Goal: Information Seeking & Learning: Find specific fact

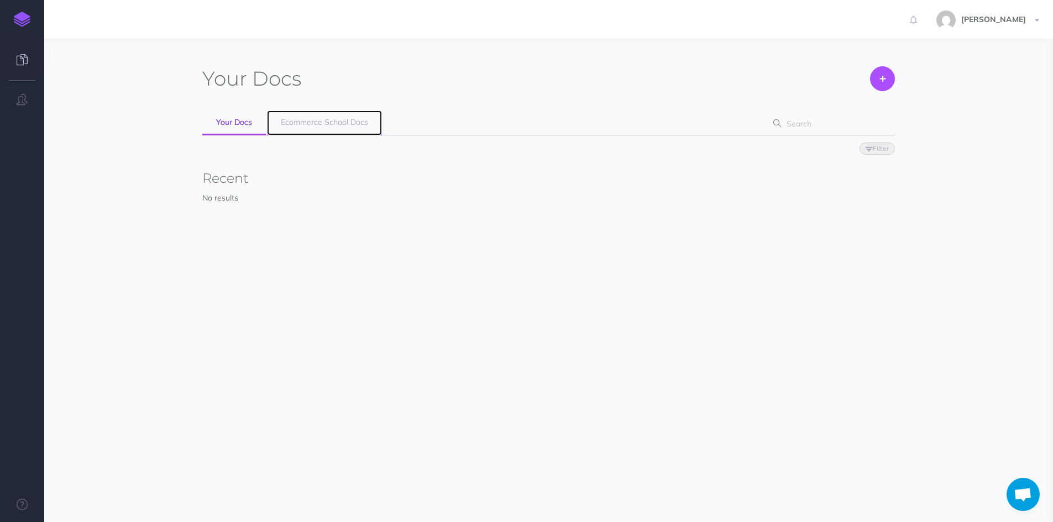
click at [301, 126] on span "Ecommerce School Docs" at bounding box center [324, 122] width 87 height 10
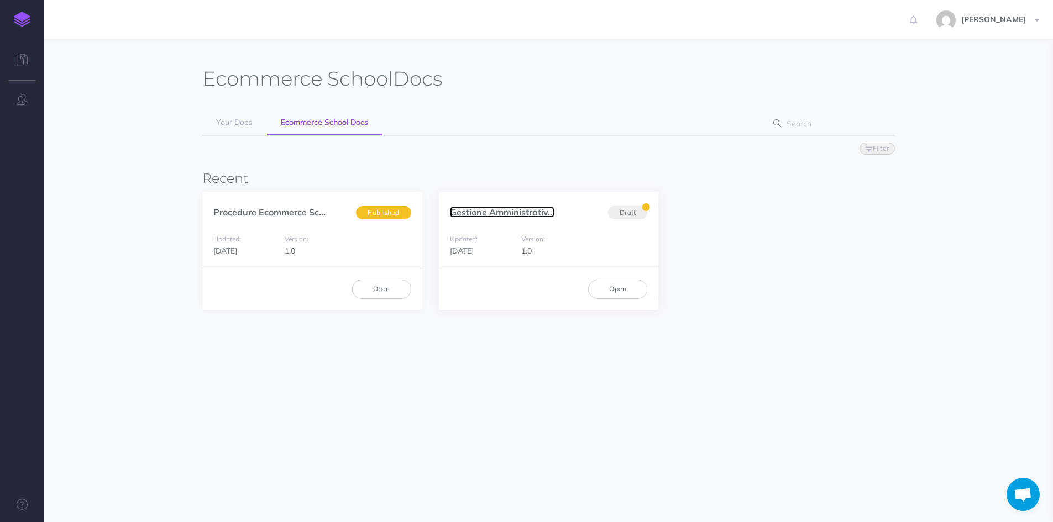
click at [473, 210] on link "Gestione Amministrativ..." at bounding box center [502, 212] width 104 height 11
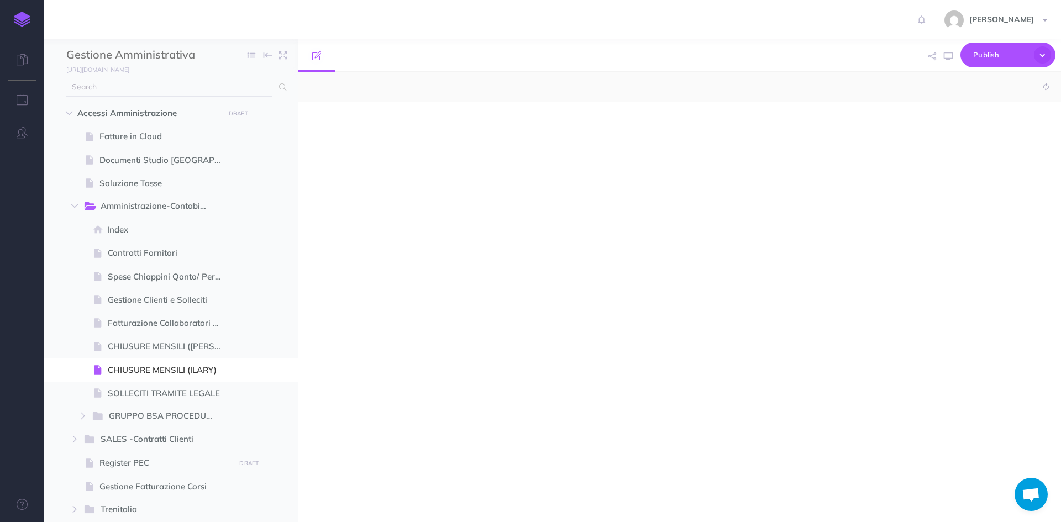
click at [136, 88] on input "text" at bounding box center [169, 87] width 206 height 20
type input "act"
select select "null"
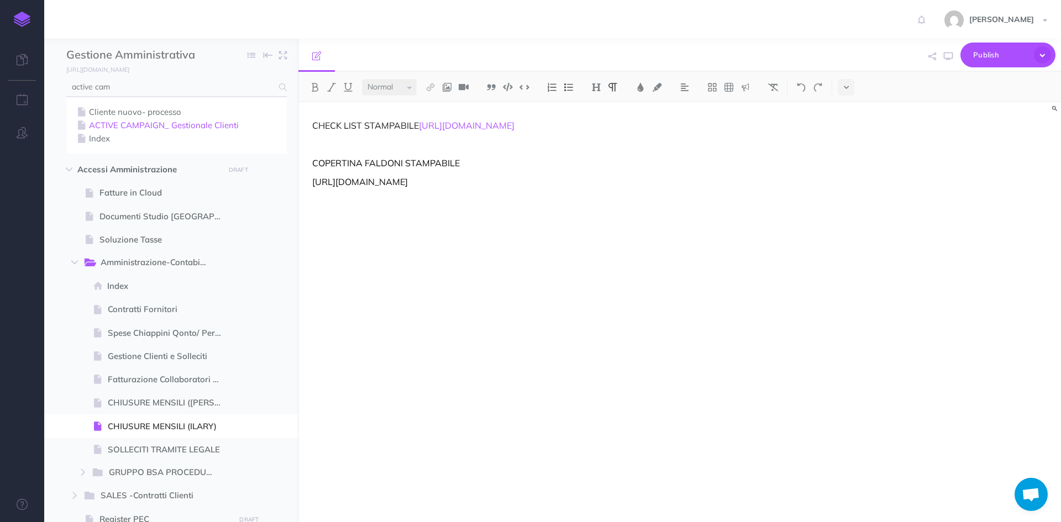
type input "active cam"
click at [136, 129] on link "ACTIVE CAMPAIGN_ Gestionale Clienti" at bounding box center [177, 125] width 204 height 13
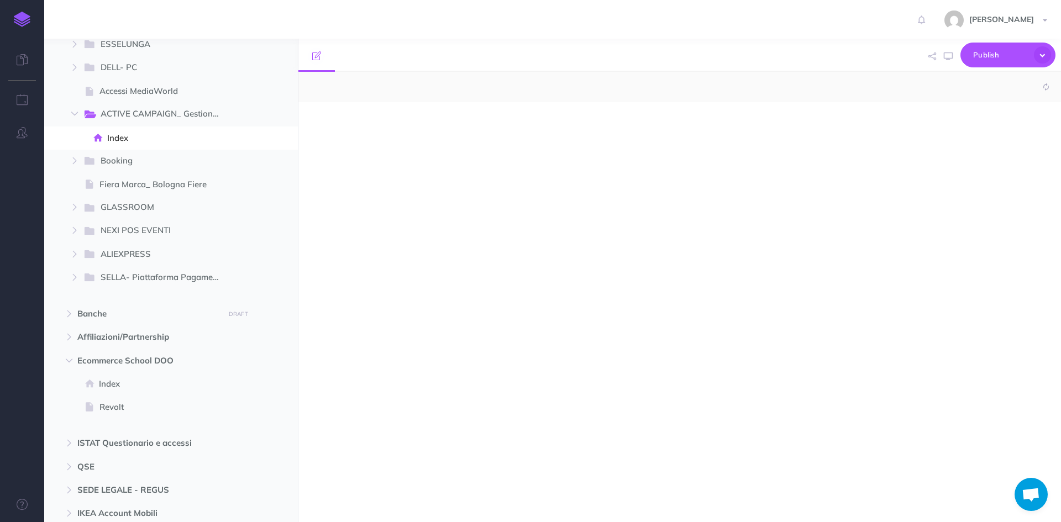
select select "null"
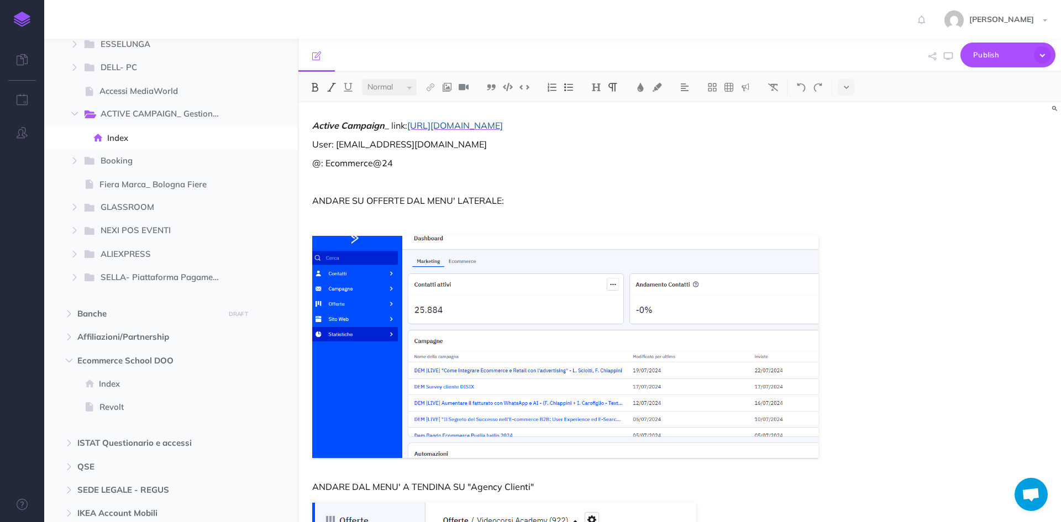
scroll to position [1029, 0]
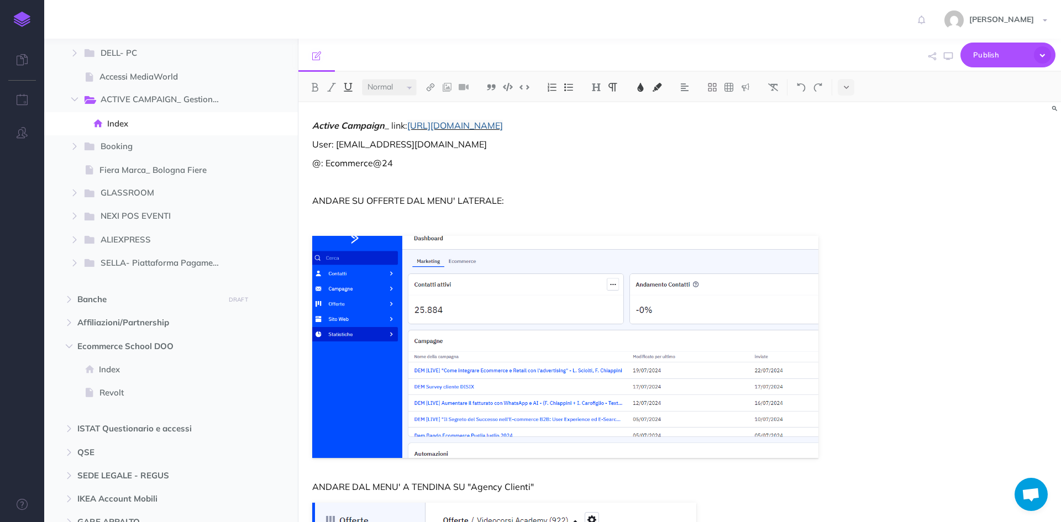
drag, startPoint x: 531, startPoint y: 124, endPoint x: 411, endPoint y: 125, distance: 119.9
click at [411, 125] on p "Active Campaign _ link: https://ecommerceschool.activehosted.com/admin/index.php" at bounding box center [565, 125] width 506 height 13
copy span "https://ecommerceschool.activehosted.com/admin/index.php"
